Goal: Navigation & Orientation: Find specific page/section

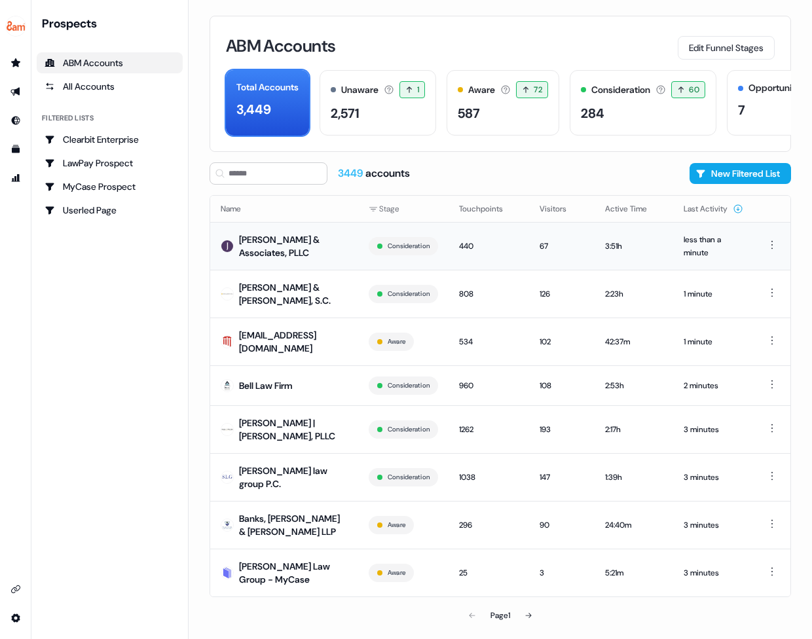
click at [305, 238] on div "[PERSON_NAME] & Associates, PLLC" at bounding box center [293, 246] width 109 height 26
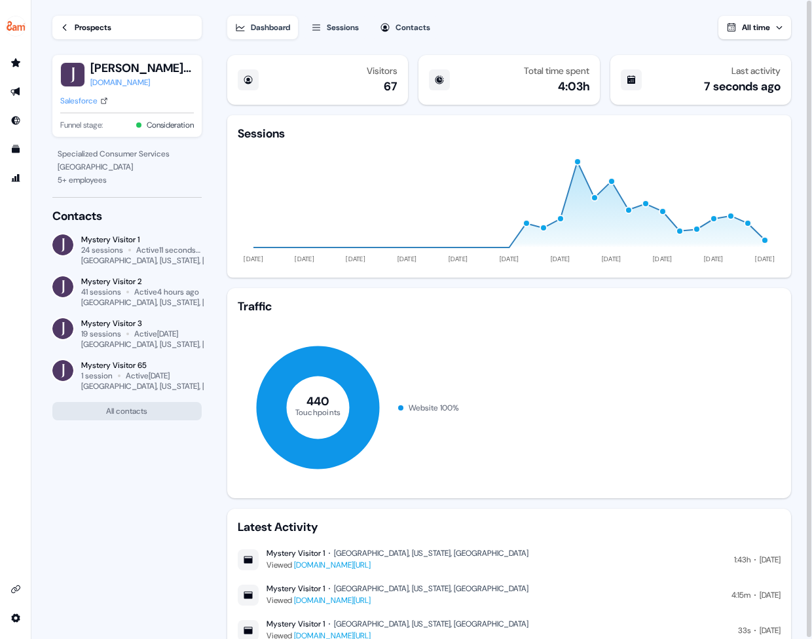
click at [66, 29] on icon at bounding box center [64, 27] width 9 height 9
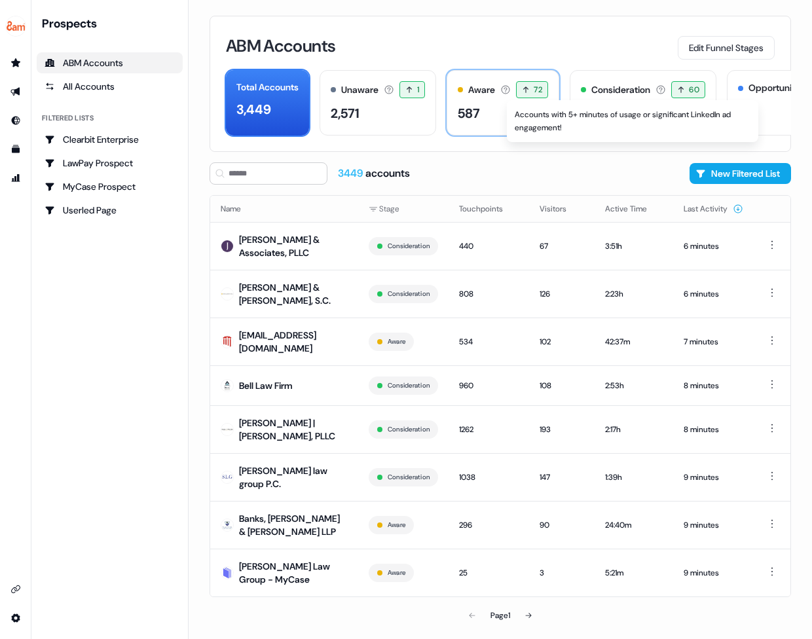
click at [511, 91] on icon at bounding box center [505, 89] width 10 height 10
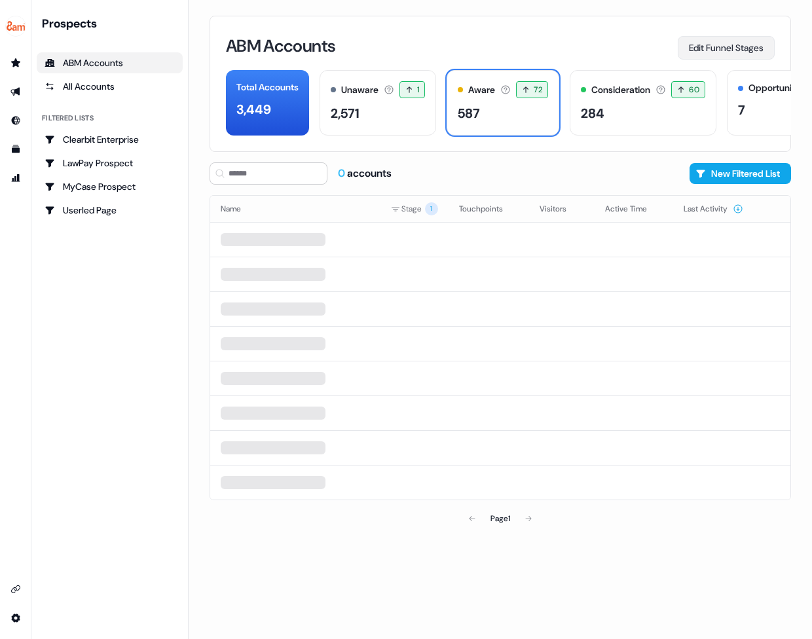
click at [721, 51] on button "Edit Funnel Stages" at bounding box center [726, 48] width 97 height 24
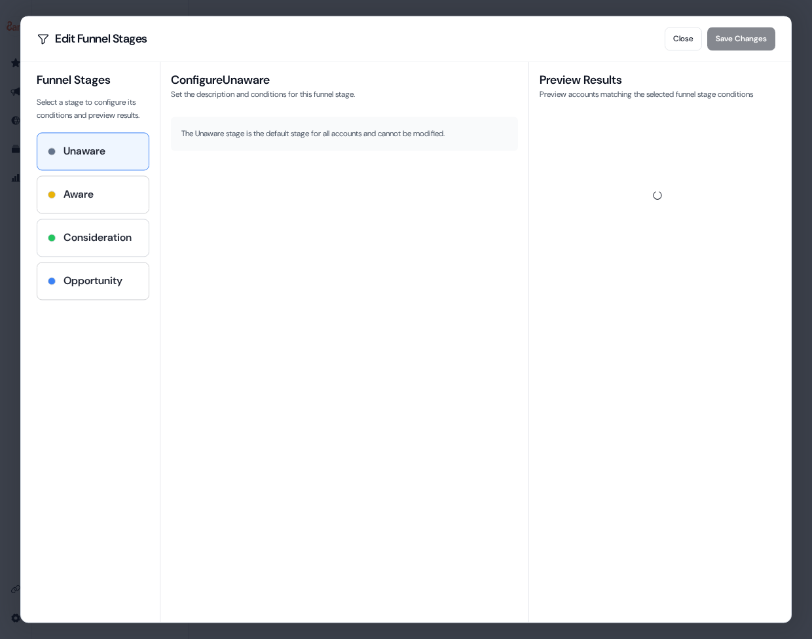
click at [97, 246] on h4 "Consideration" at bounding box center [98, 238] width 68 height 16
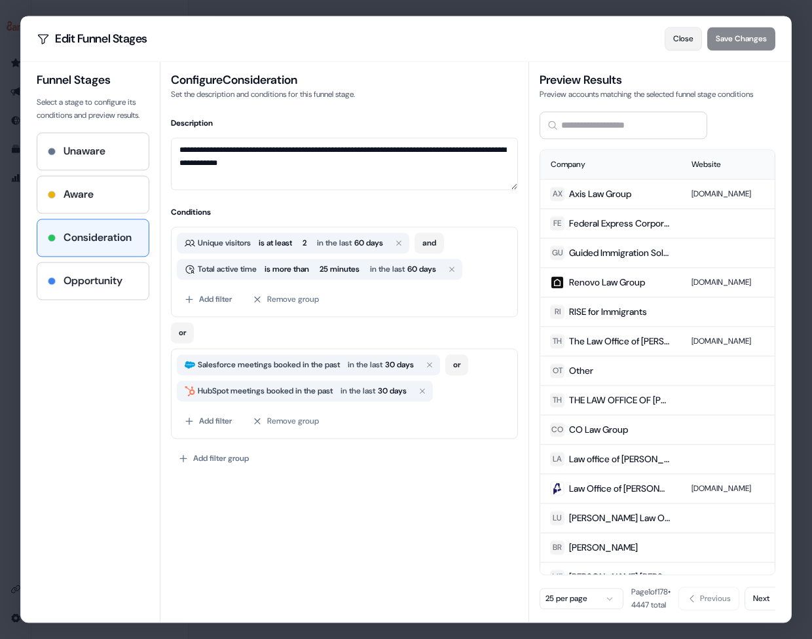
click at [671, 39] on button "Close" at bounding box center [683, 39] width 37 height 24
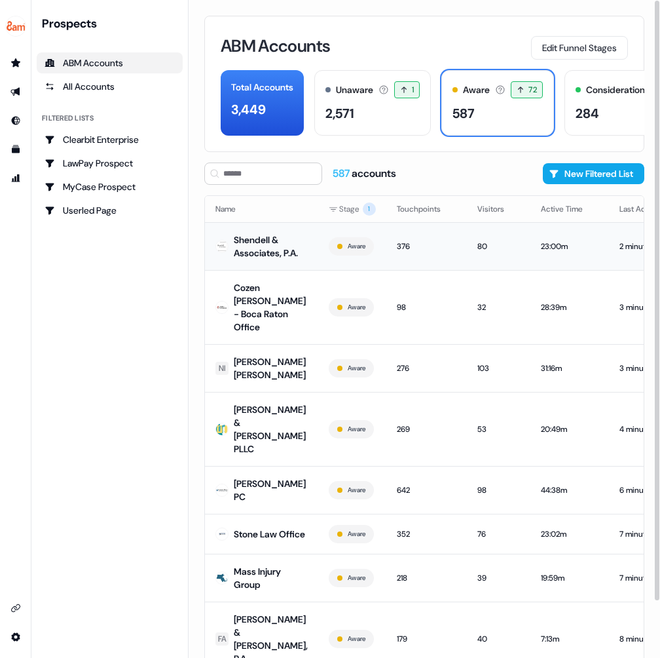
click at [259, 256] on div "Shendell & Associates, P.A." at bounding box center [271, 246] width 74 height 26
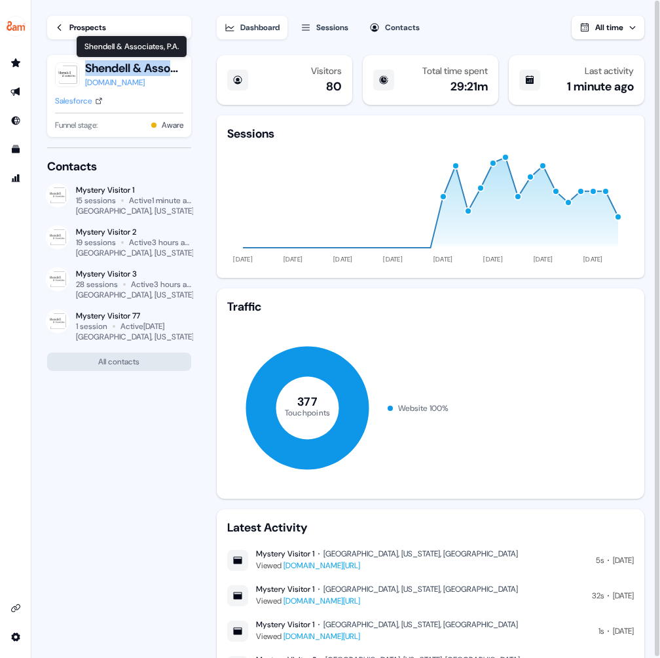
drag, startPoint x: 84, startPoint y: 67, endPoint x: 177, endPoint y: 73, distance: 93.1
click at [177, 73] on div "Shendell & Associates, P.A. Shendell & Associates, P.A. Shendell & Associates, …" at bounding box center [119, 74] width 128 height 29
click at [105, 65] on button "Shendell & Associates, P.A." at bounding box center [134, 68] width 98 height 16
click at [164, 95] on div "Salesforce" at bounding box center [119, 100] width 128 height 13
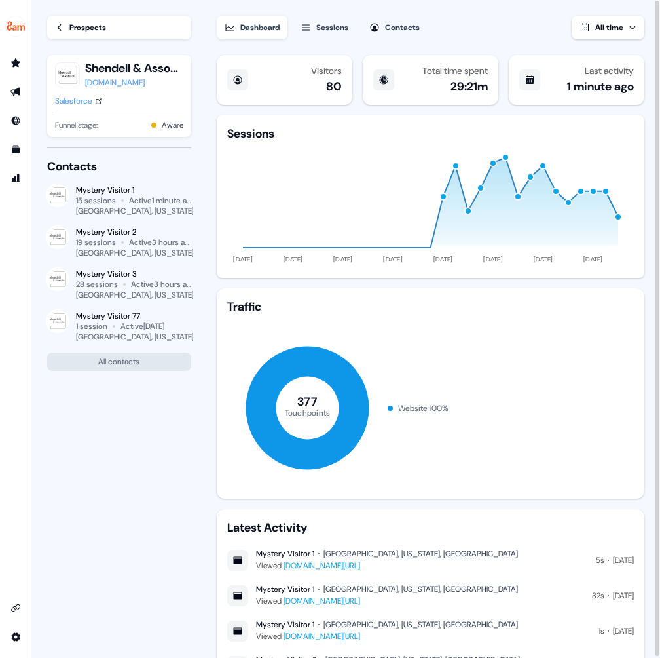
drag, startPoint x: 86, startPoint y: 68, endPoint x: 139, endPoint y: 70, distance: 53.7
click at [124, 69] on button "Shendell & Associates, P.A." at bounding box center [134, 68] width 98 height 16
drag, startPoint x: 138, startPoint y: 68, endPoint x: 102, endPoint y: 66, distance: 36.7
click at [102, 66] on button "Shendell & Associates, P.A." at bounding box center [134, 68] width 98 height 16
click at [102, 65] on button "Shendell & Associates, P.A." at bounding box center [134, 68] width 98 height 16
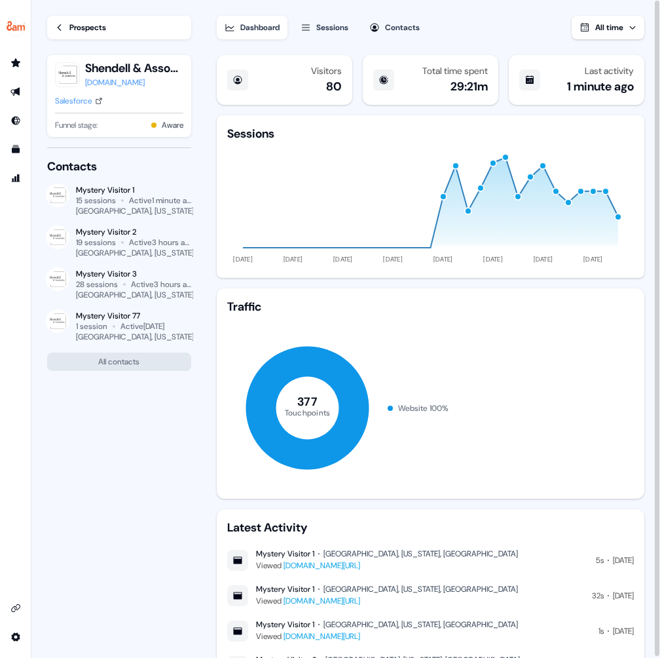
click at [102, 65] on button "Shendell & Associates, P.A." at bounding box center [134, 68] width 98 height 16
click at [108, 67] on button "Shendell & Associates, P.A." at bounding box center [134, 68] width 98 height 16
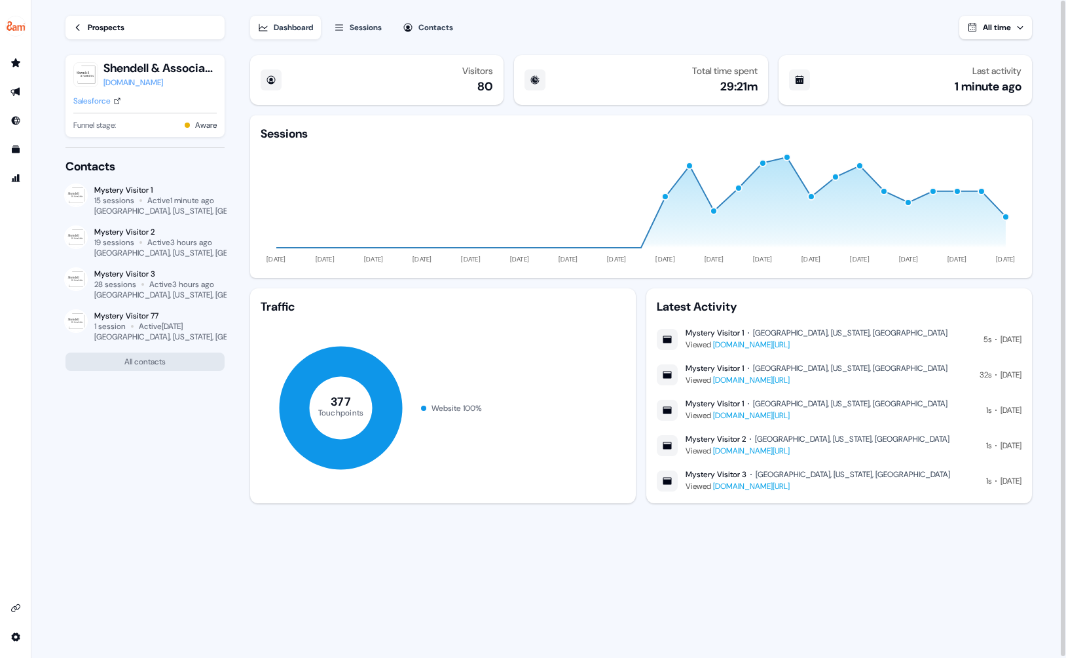
click at [94, 26] on div "Prospects" at bounding box center [106, 27] width 37 height 13
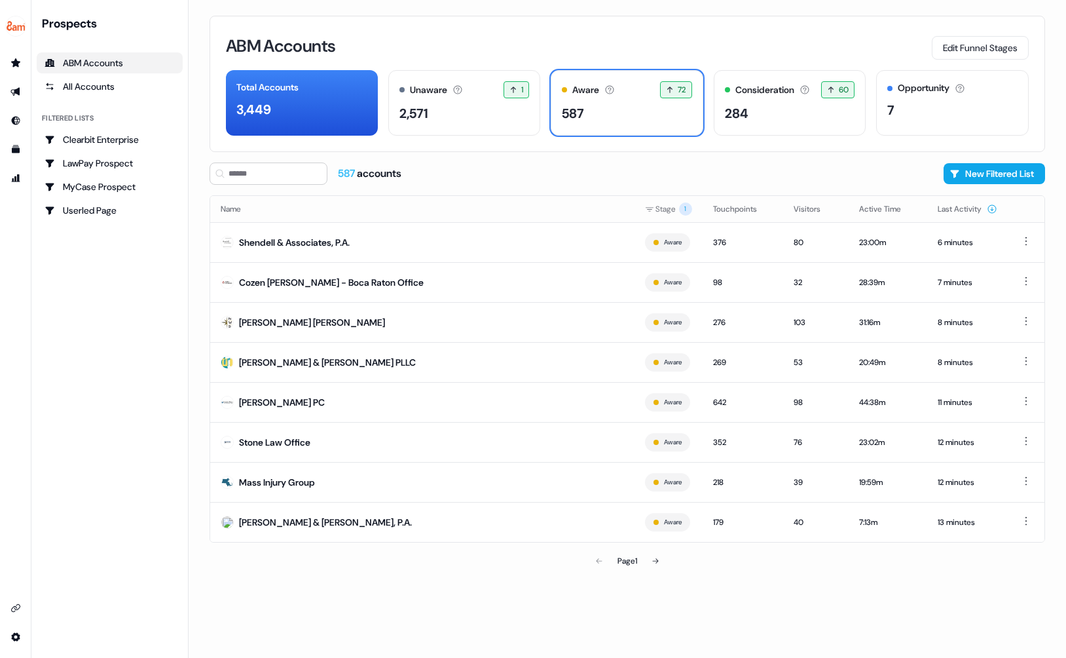
click at [94, 26] on div "Prospects" at bounding box center [112, 24] width 141 height 16
click at [794, 93] on div "Consideration" at bounding box center [764, 90] width 59 height 14
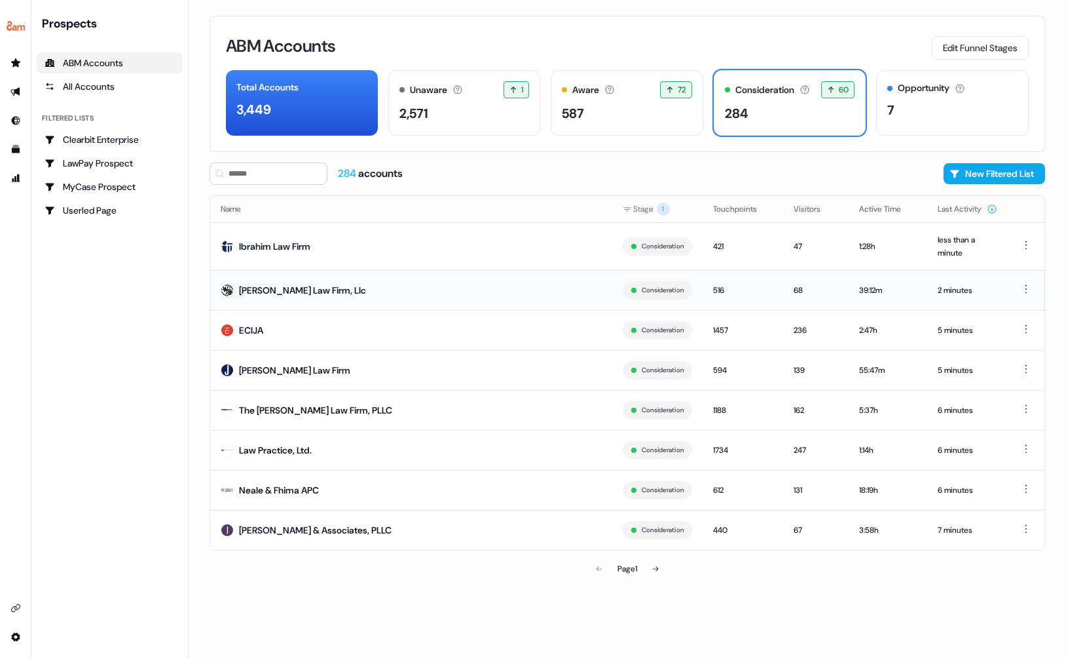
click at [284, 295] on div "[PERSON_NAME] Law Firm, Llc" at bounding box center [302, 290] width 127 height 13
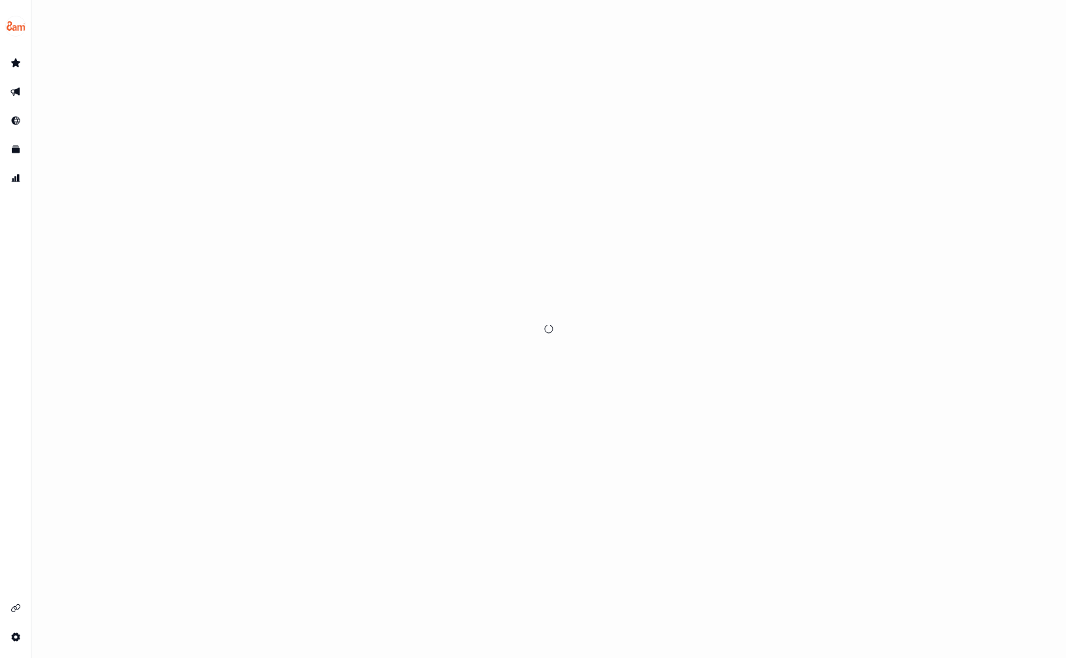
click at [284, 292] on div at bounding box center [548, 329] width 1035 height 658
